Goal: Navigation & Orientation: Find specific page/section

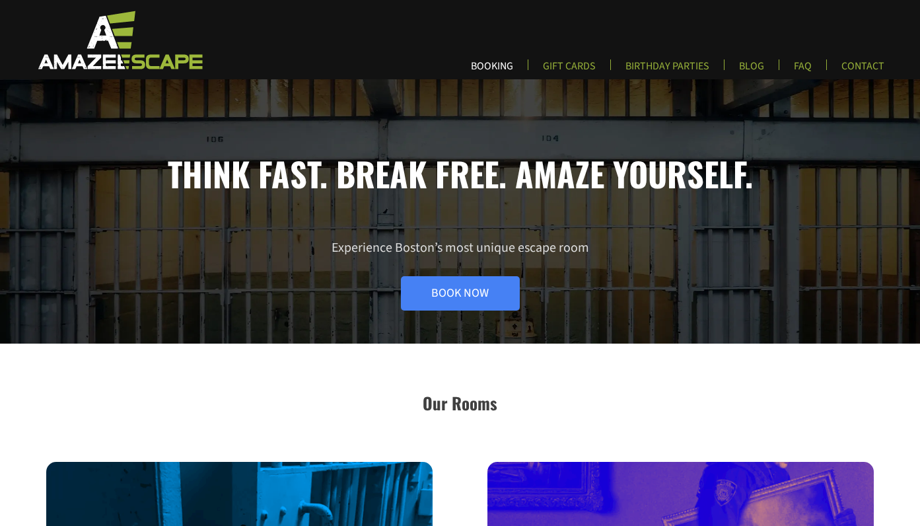
click at [499, 64] on link "BOOKING" at bounding box center [491, 70] width 63 height 22
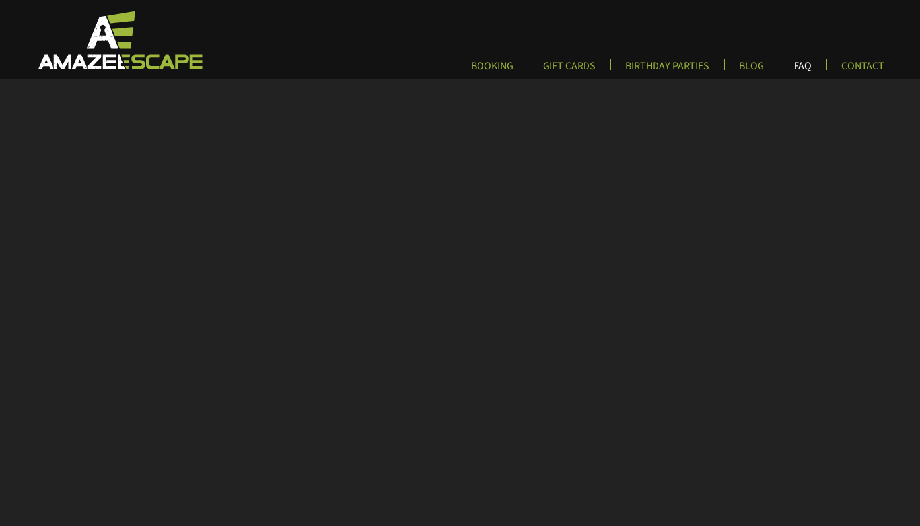
click at [797, 67] on link "FAQ" at bounding box center [802, 70] width 39 height 22
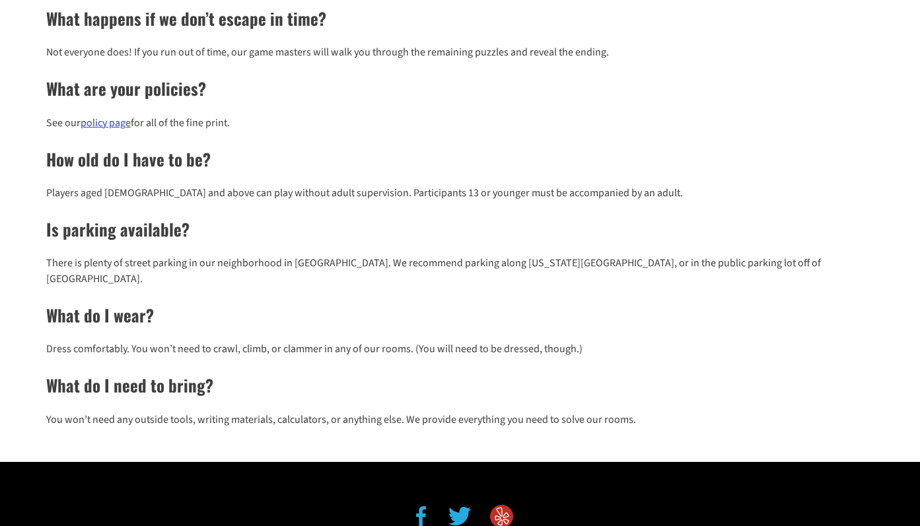
scroll to position [894, 0]
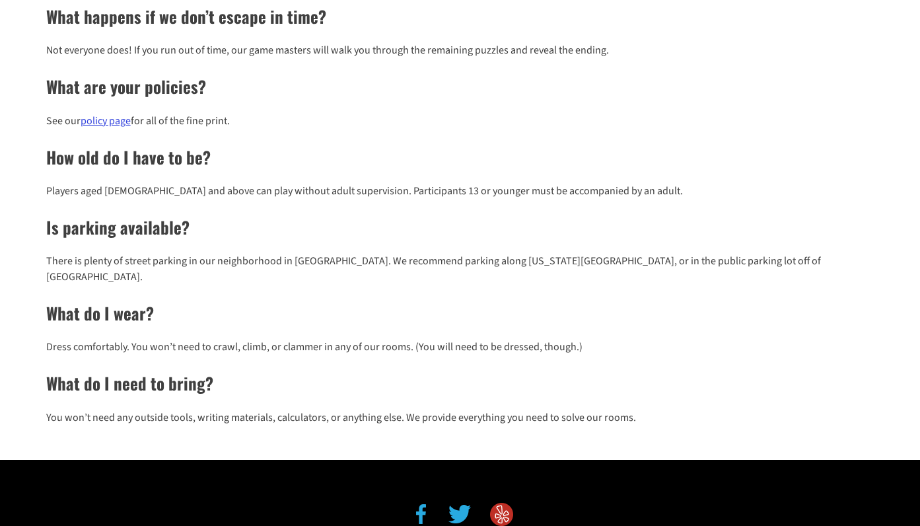
click at [91, 117] on link "policy page" at bounding box center [106, 121] width 50 height 15
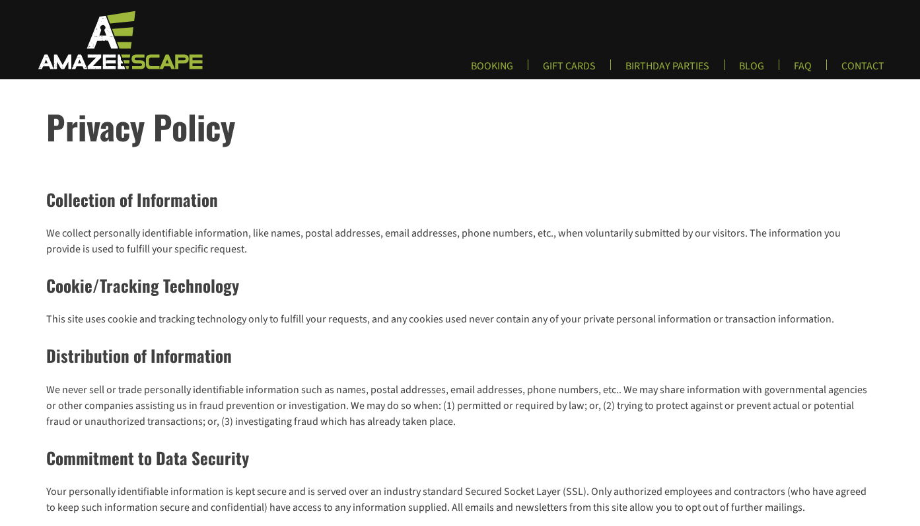
click at [126, 63] on img at bounding box center [119, 39] width 196 height 61
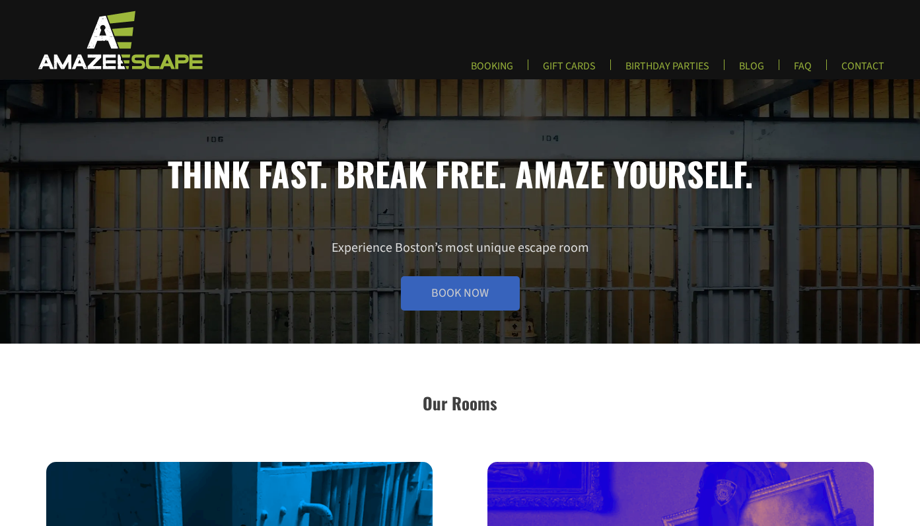
click at [426, 296] on link "Book Now" at bounding box center [460, 293] width 119 height 34
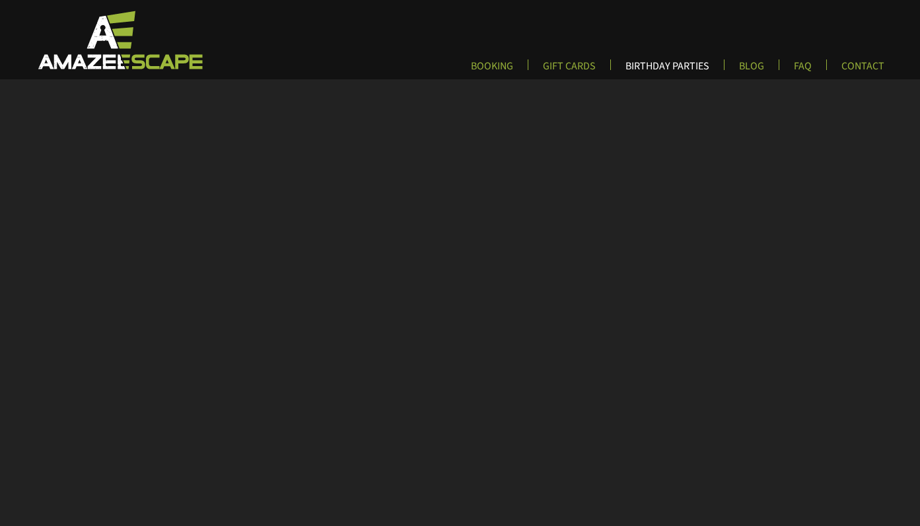
click at [651, 73] on link "BIRTHDAY PARTIES" at bounding box center [667, 70] width 105 height 22
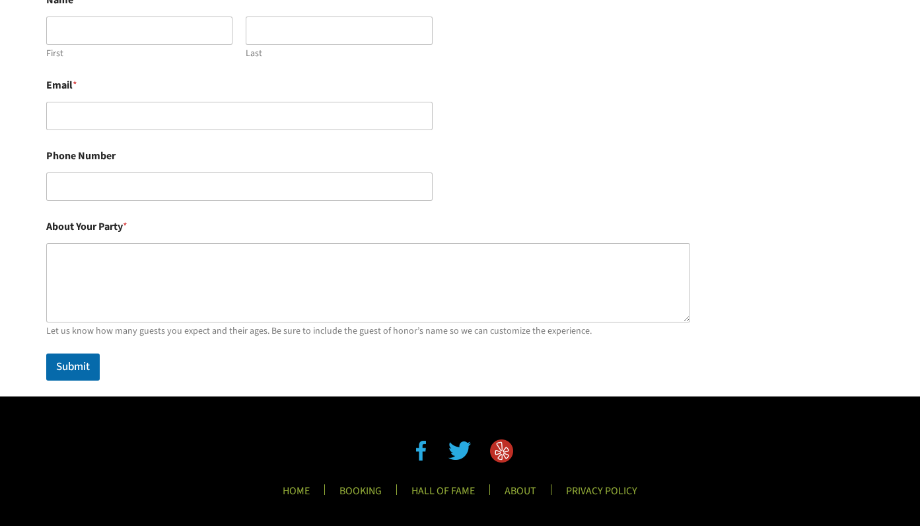
scroll to position [924, 0]
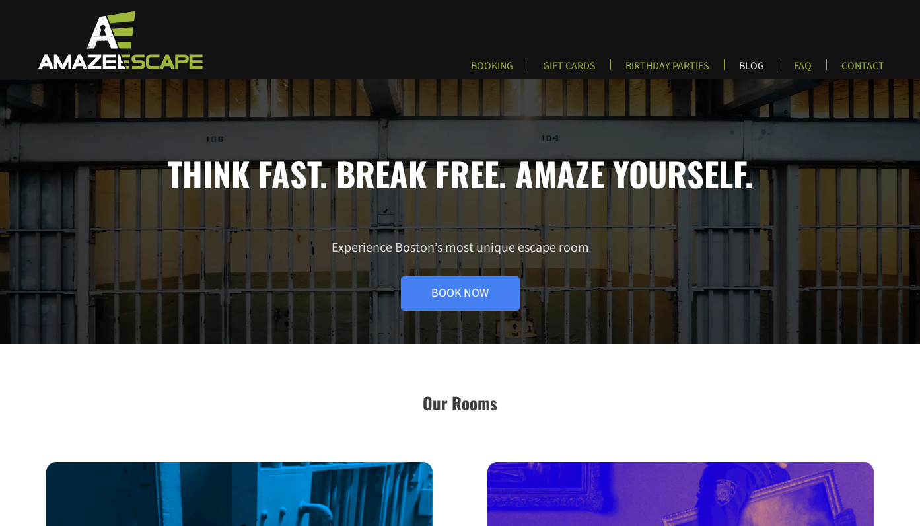
click at [746, 67] on link "BLOG" at bounding box center [752, 70] width 46 height 22
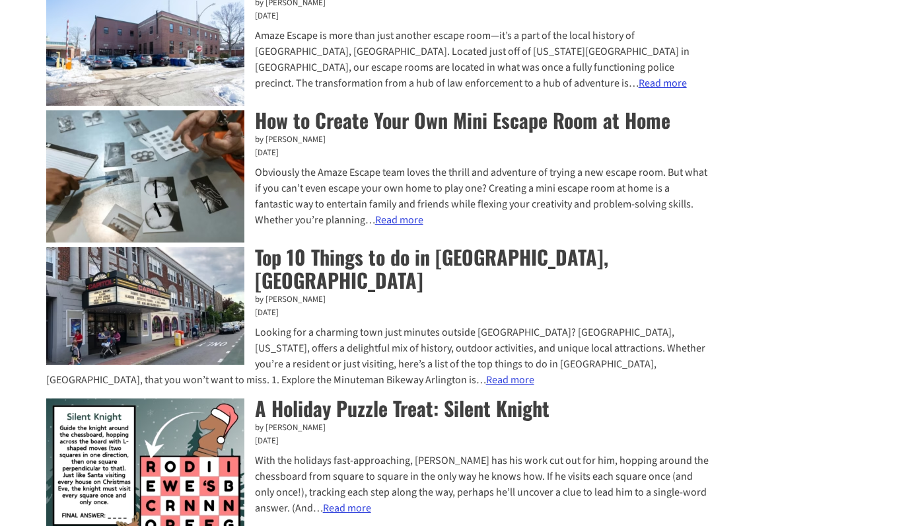
scroll to position [459, 0]
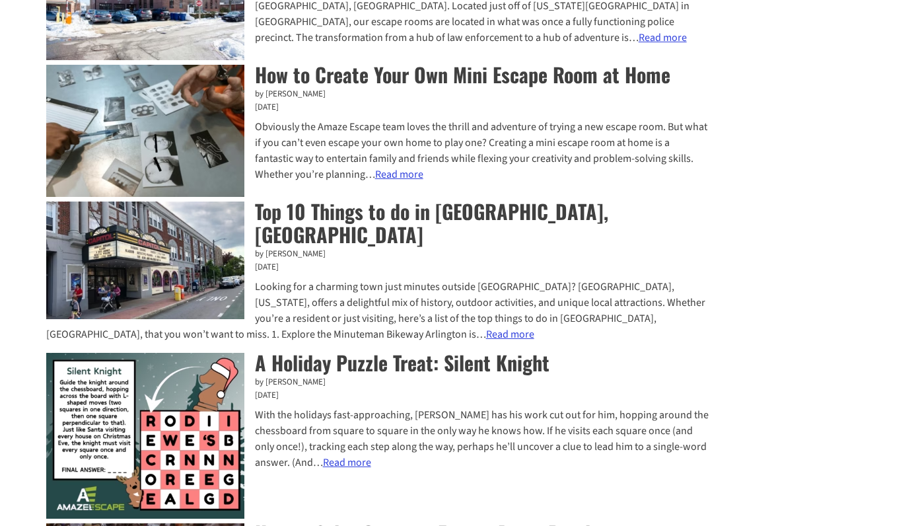
click at [486, 327] on link "Read more : Top 10 Things to do in [GEOGRAPHIC_DATA], [GEOGRAPHIC_DATA]" at bounding box center [510, 334] width 48 height 15
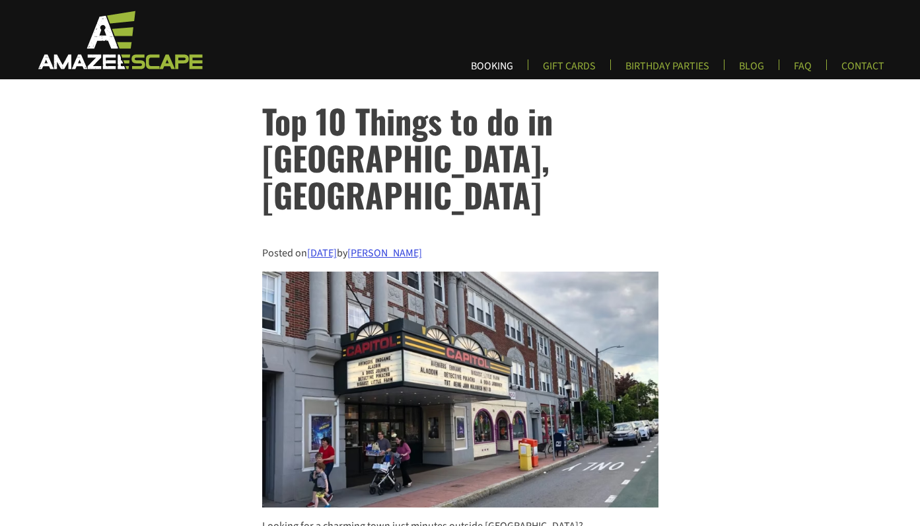
click at [494, 61] on link "BOOKING" at bounding box center [491, 70] width 63 height 22
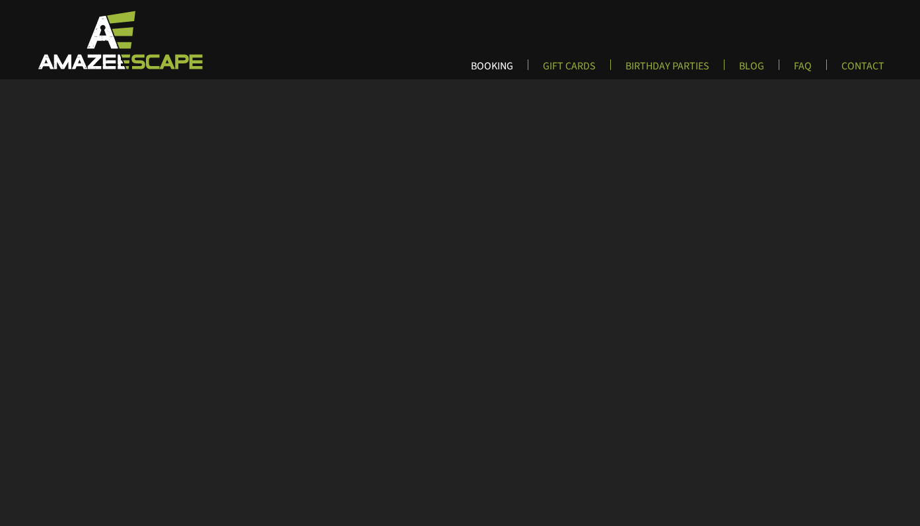
click at [486, 67] on link "BOOKING" at bounding box center [491, 70] width 63 height 22
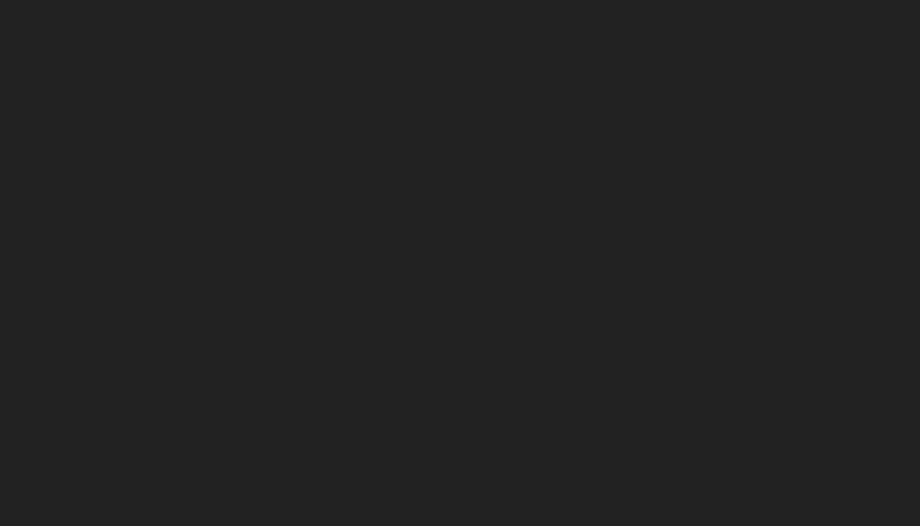
scroll to position [211, 0]
